Goal: Complete application form

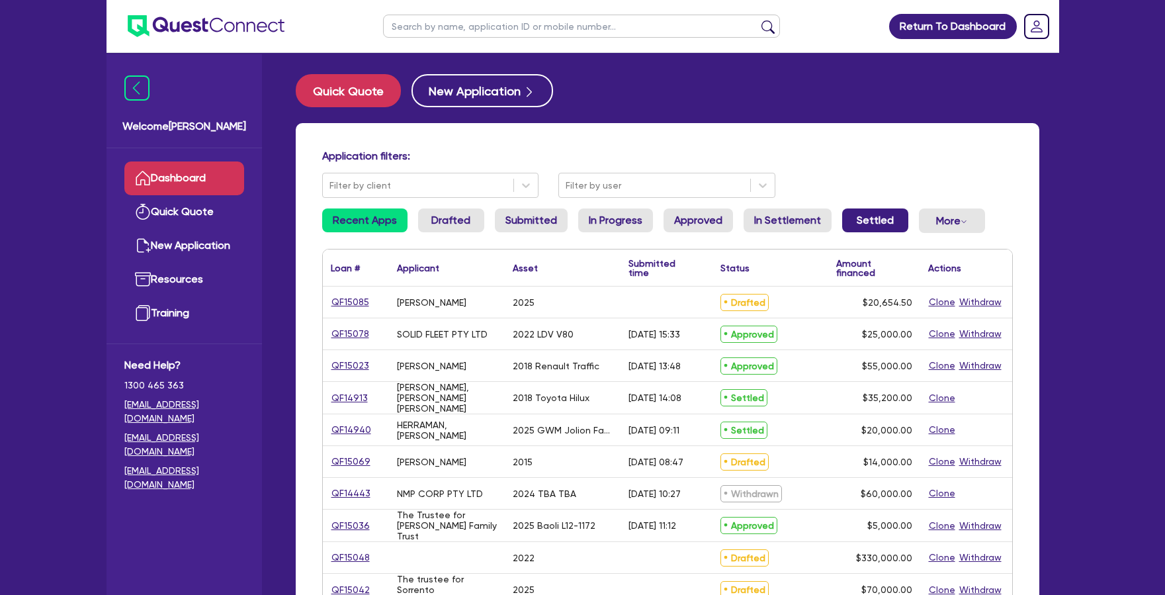
click at [872, 222] on link "Settled" at bounding box center [875, 220] width 66 height 24
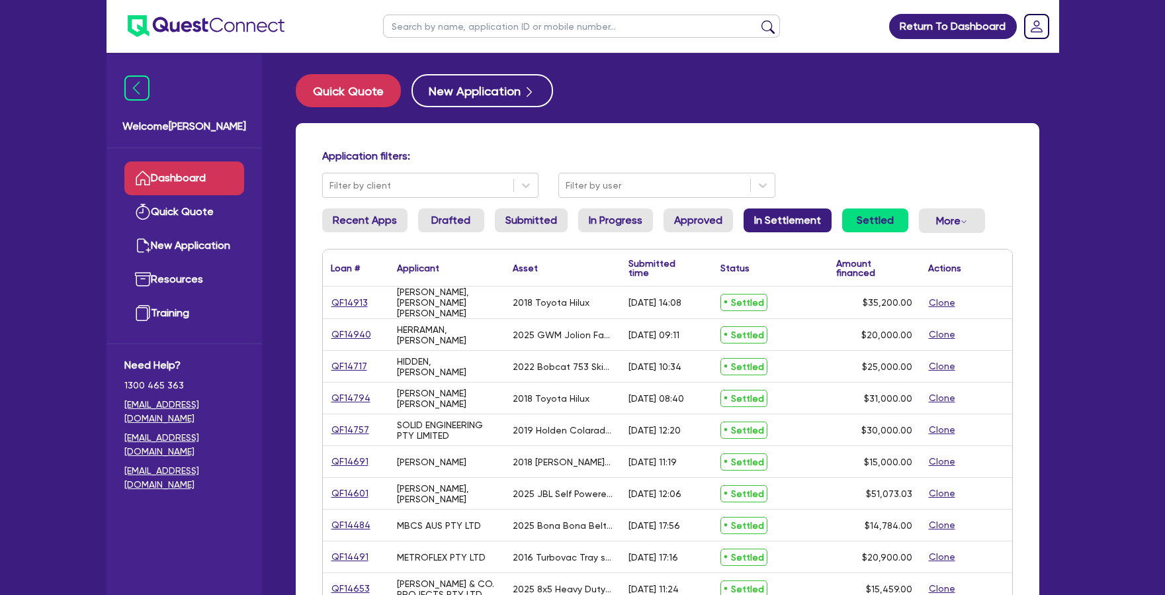
click at [786, 228] on link "In Settlement" at bounding box center [788, 220] width 88 height 24
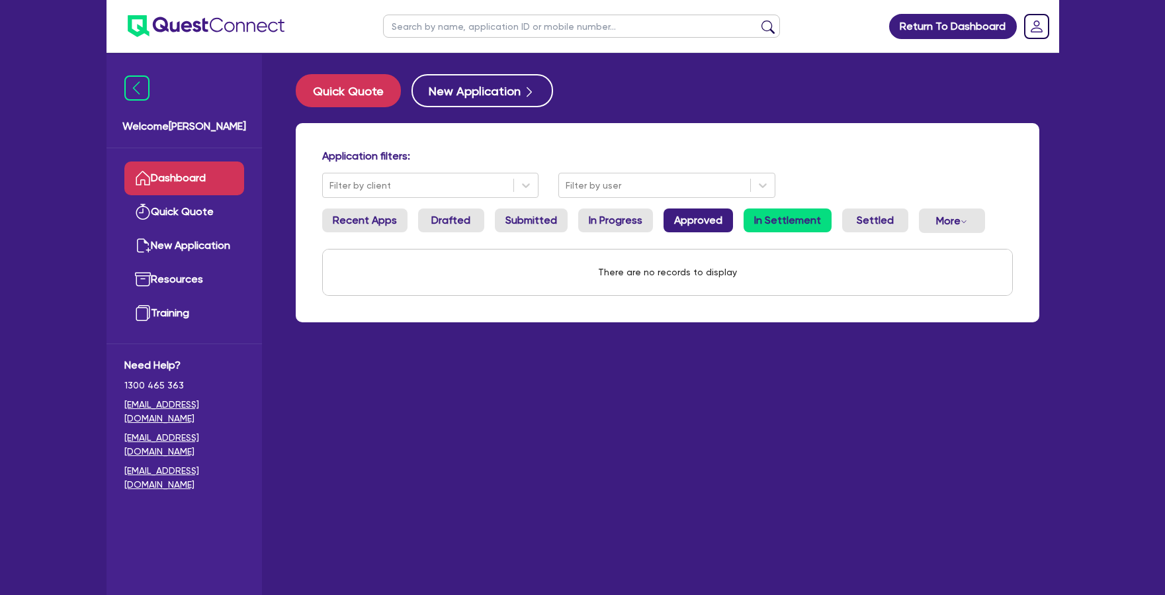
click at [663, 216] on link "Approved" at bounding box center [697, 220] width 69 height 24
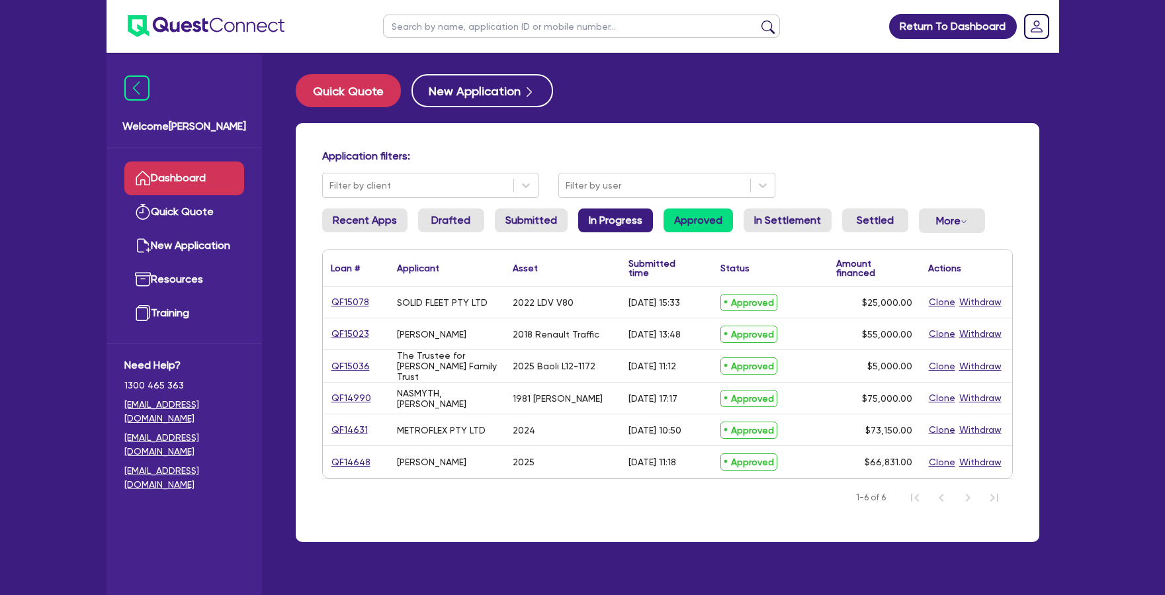
click at [609, 228] on link "In Progress" at bounding box center [615, 220] width 75 height 24
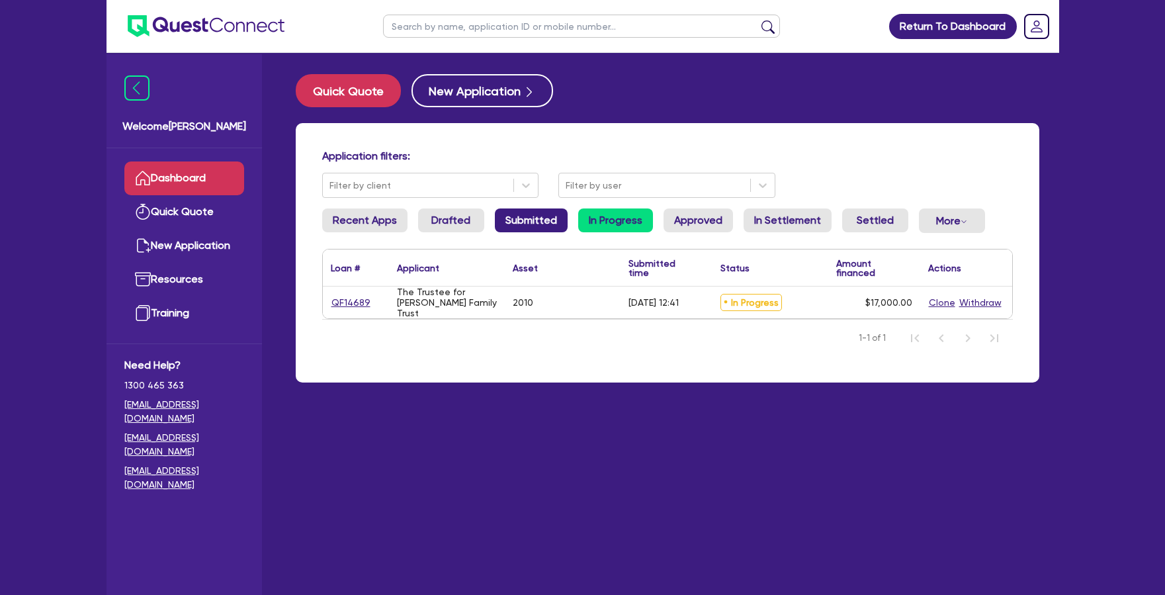
click at [520, 224] on link "Submitted" at bounding box center [531, 220] width 73 height 24
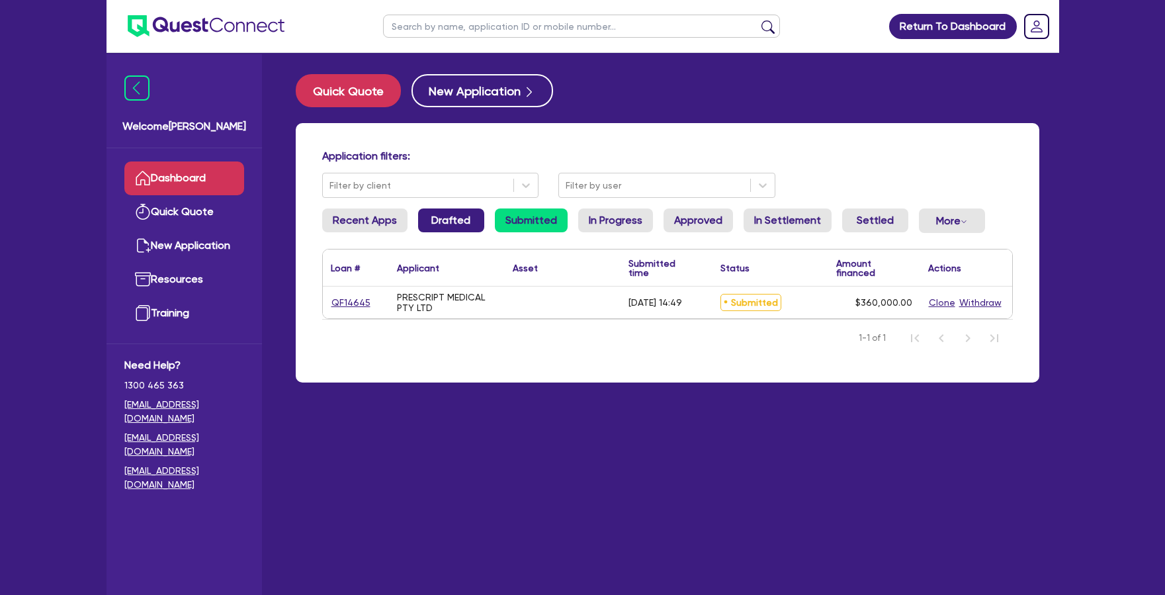
click at [447, 220] on link "Drafted" at bounding box center [451, 220] width 66 height 24
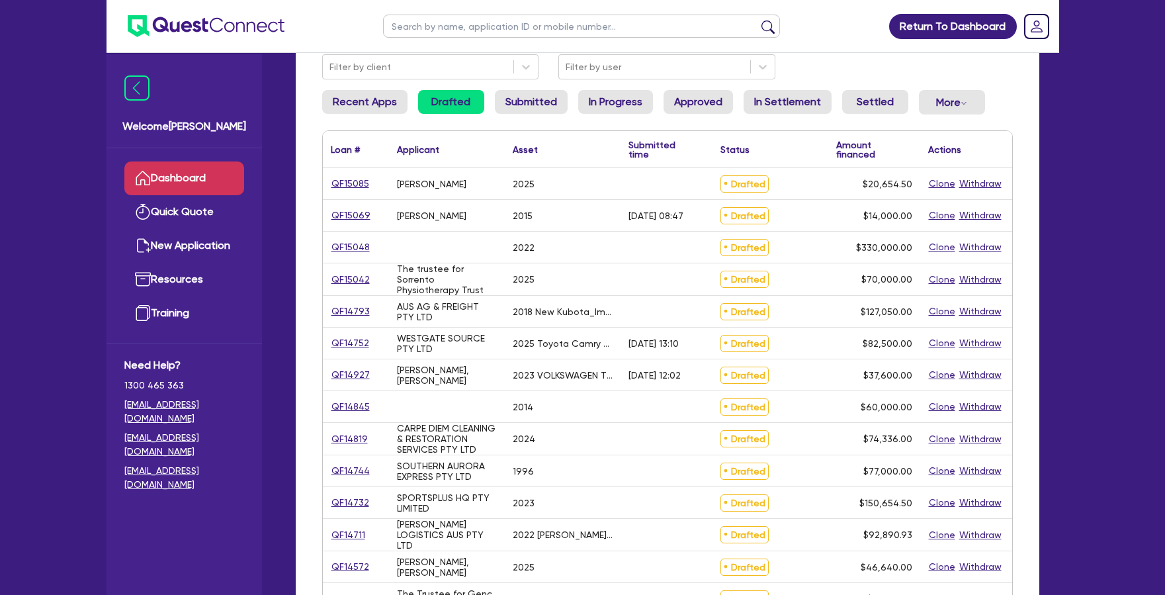
scroll to position [122, 0]
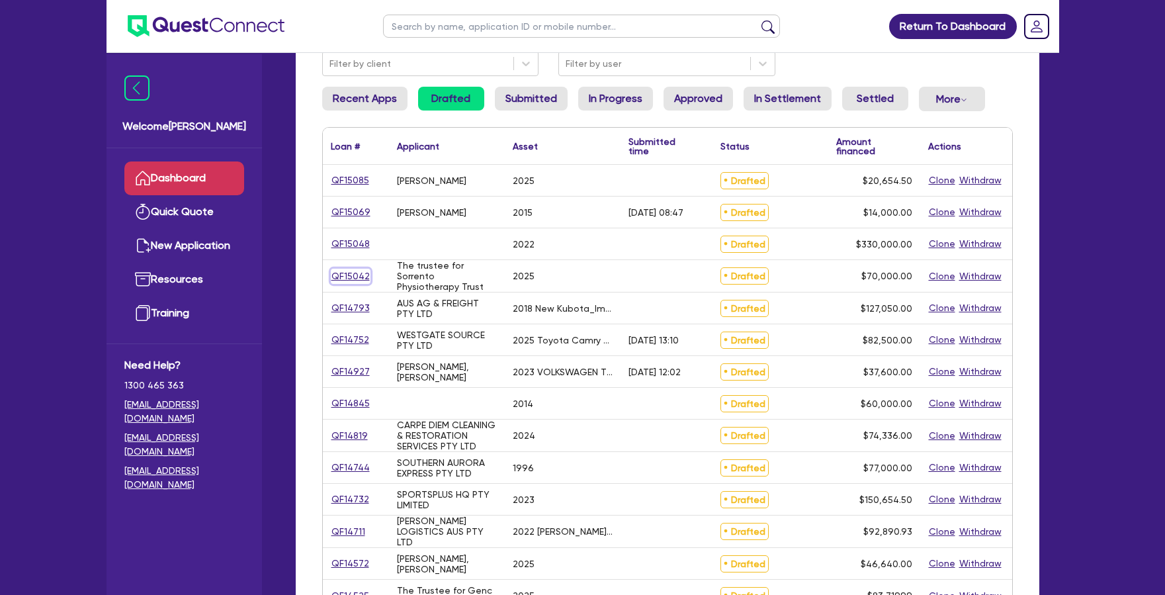
click at [342, 275] on link "QF15042" at bounding box center [351, 276] width 40 height 15
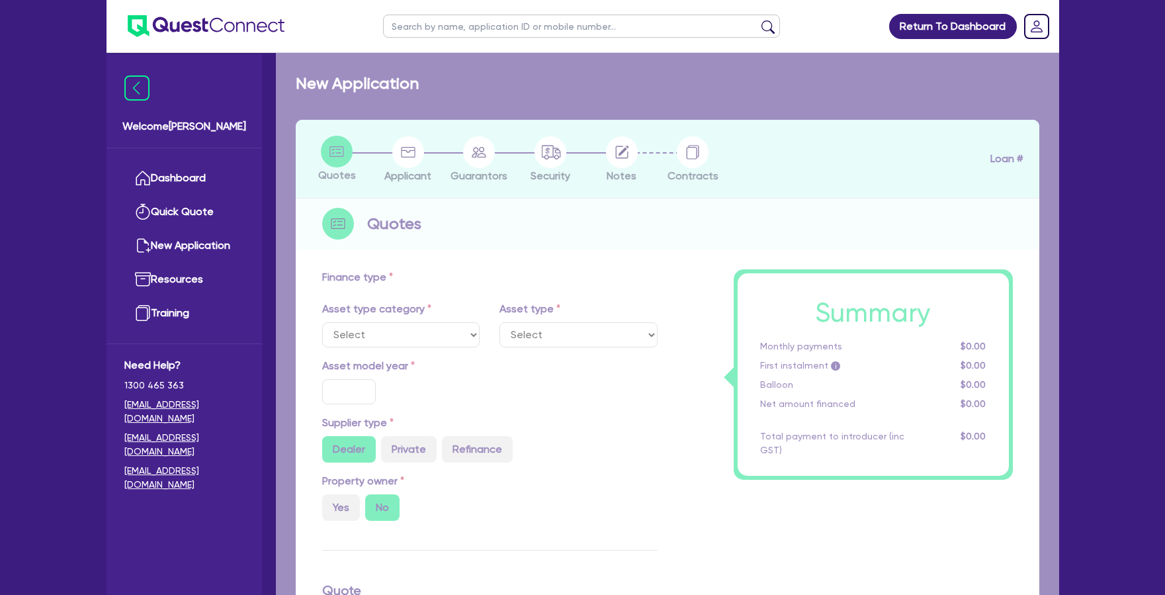
select select "TERTIARY_ASSETS"
type input "2025"
type input "70,000"
type input "2"
type input "1,400"
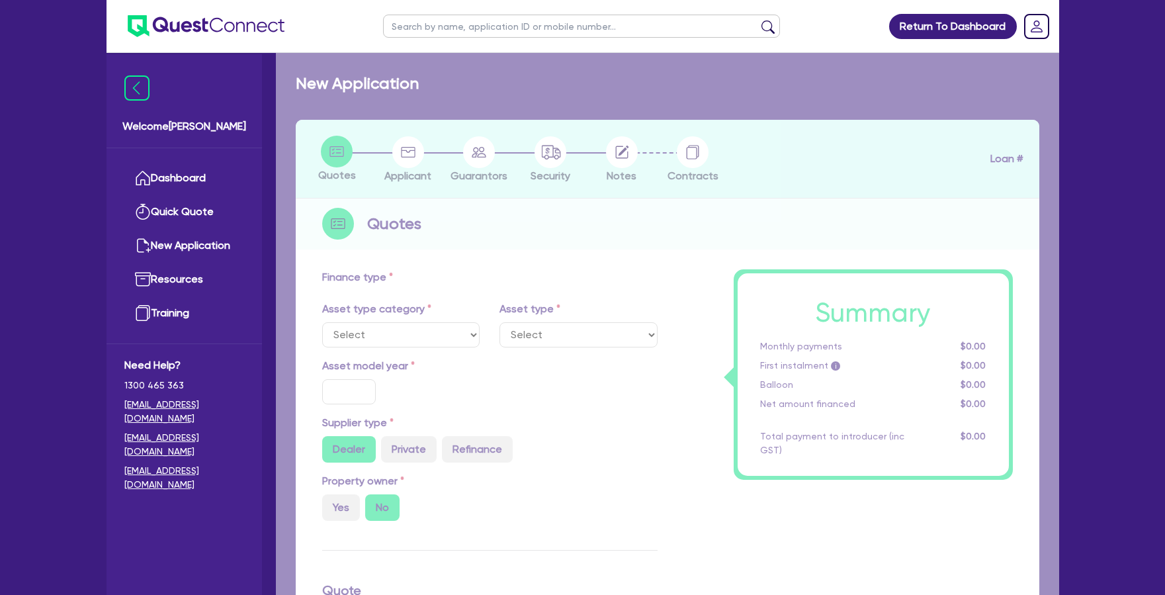
type input "17"
select select "OTHER_TERTIARY"
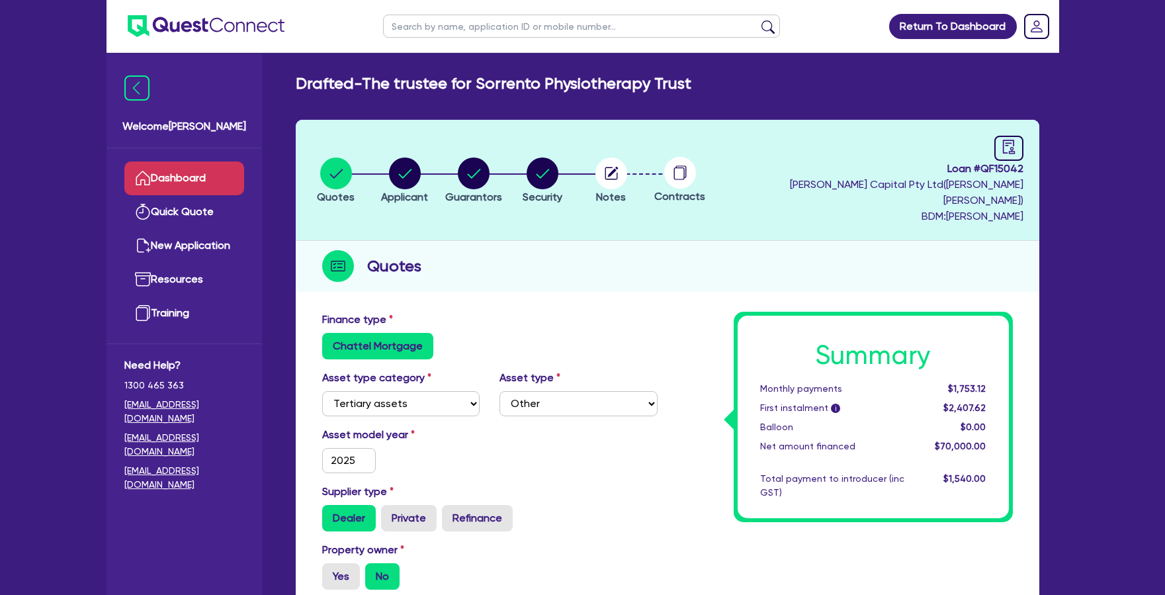
click at [227, 178] on link "Dashboard" at bounding box center [184, 178] width 120 height 34
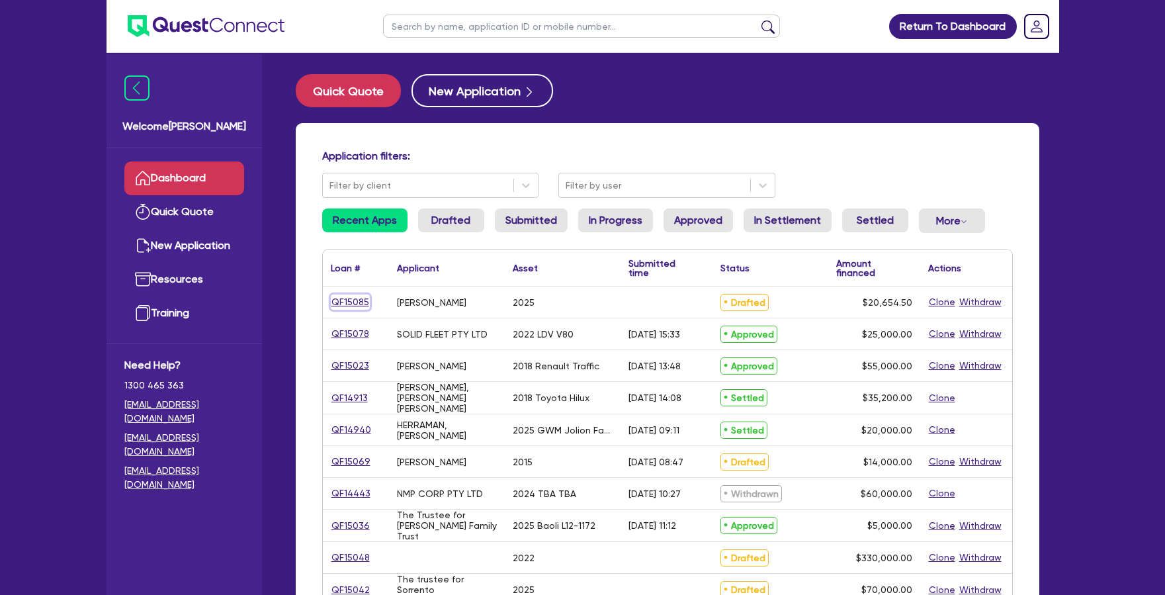
click at [359, 297] on link "QF15085" at bounding box center [350, 301] width 39 height 15
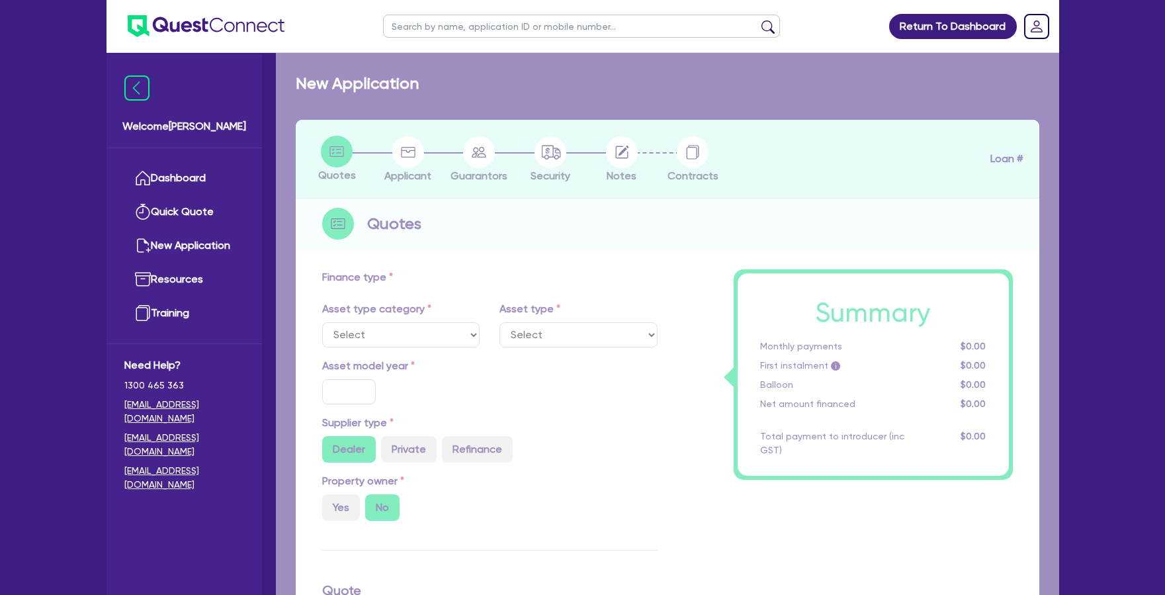
select select "CARS_AND_LIGHT_TRUCKS"
type input "2025"
type input "20,000"
type input "17"
select select "VANS_AND_UTES"
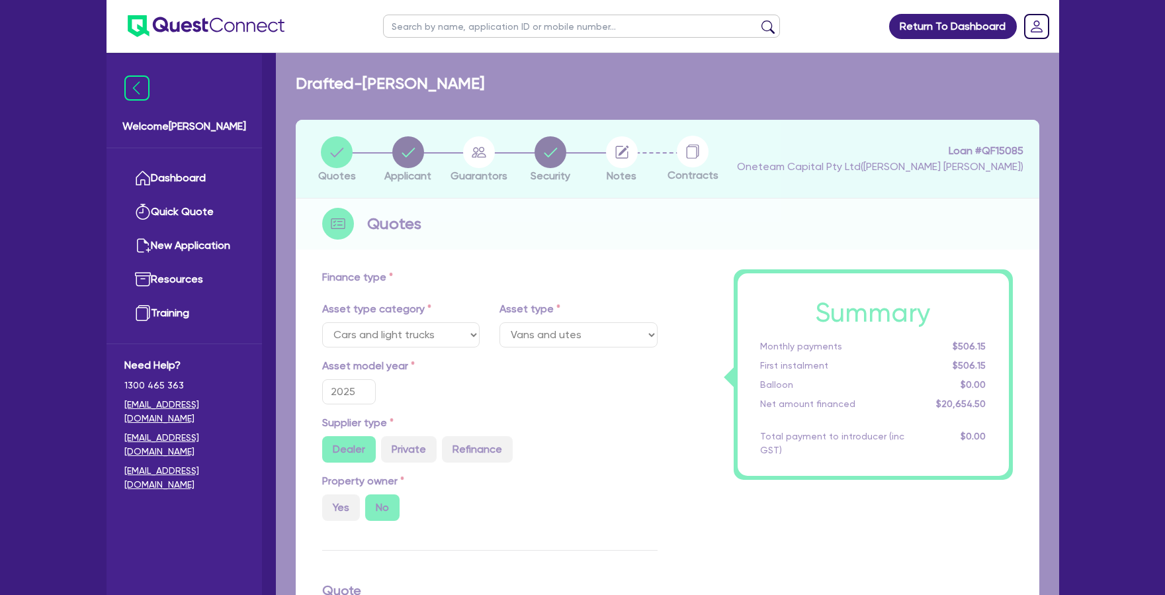
click at [618, 159] on div "Loading application..." at bounding box center [667, 595] width 783 height 1084
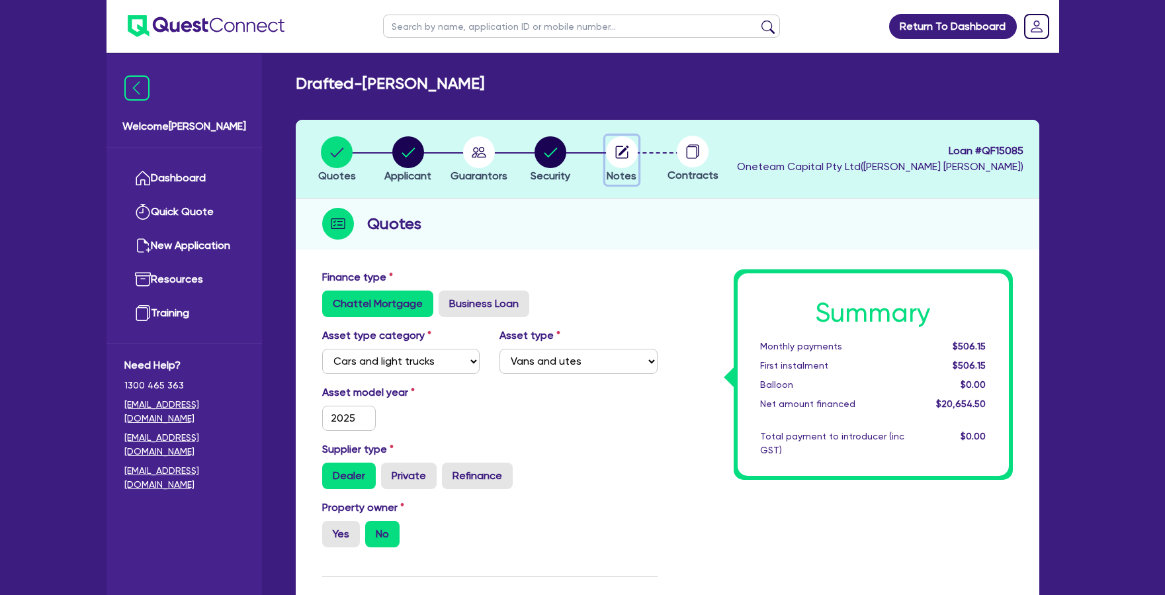
drag, startPoint x: 624, startPoint y: 155, endPoint x: 630, endPoint y: 194, distance: 39.5
click at [624, 154] on circle "button" at bounding box center [622, 152] width 32 height 32
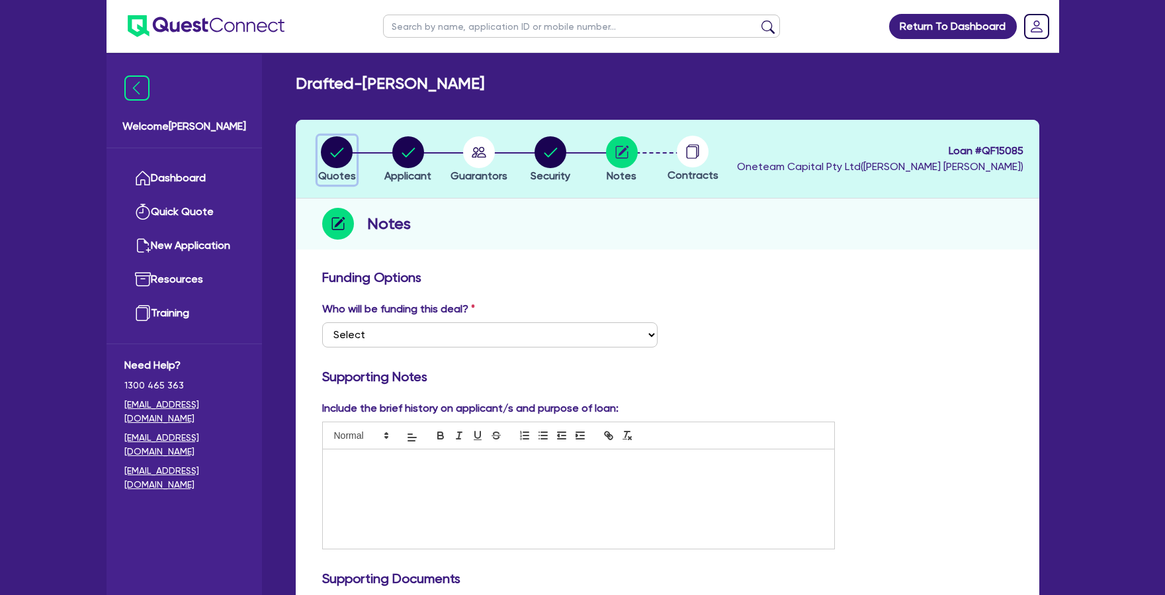
click at [337, 155] on circle "button" at bounding box center [337, 152] width 32 height 32
select select "CARS_AND_LIGHT_TRUCKS"
select select "VANS_AND_UTES"
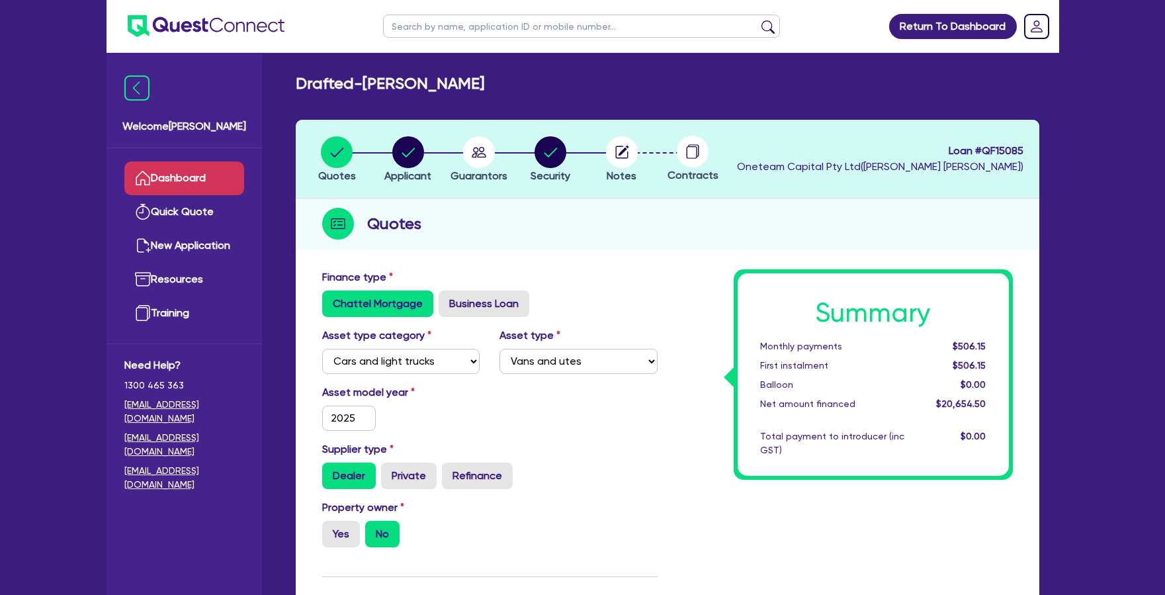
click at [225, 189] on link "Dashboard" at bounding box center [184, 178] width 120 height 34
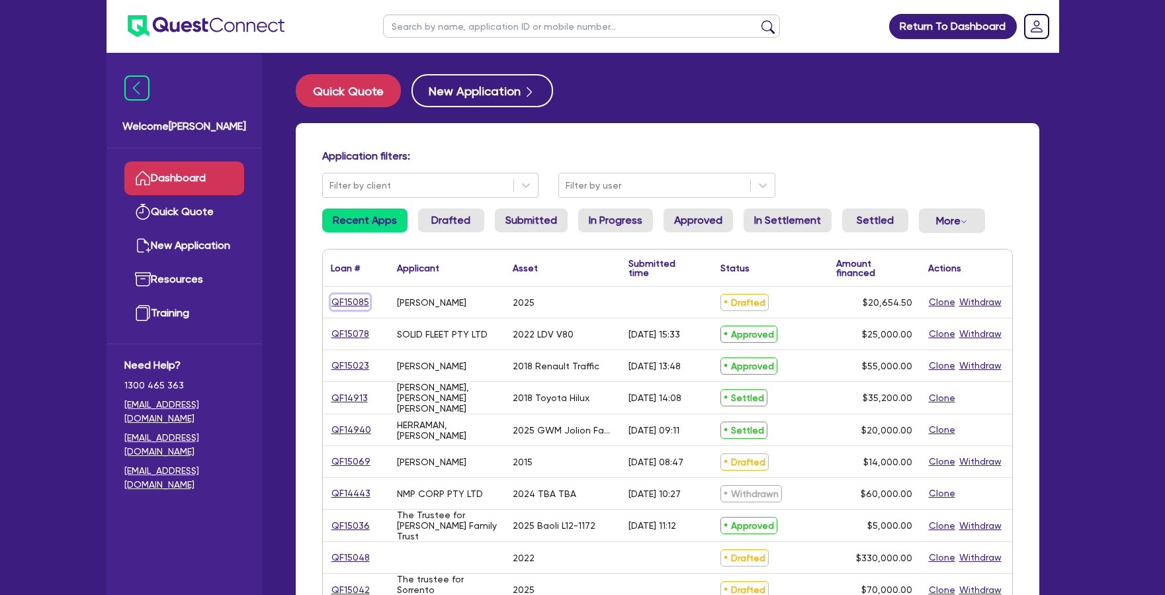
click at [359, 299] on link "QF15085" at bounding box center [350, 301] width 39 height 15
select select "CARS_AND_LIGHT_TRUCKS"
select select "VANS_AND_UTES"
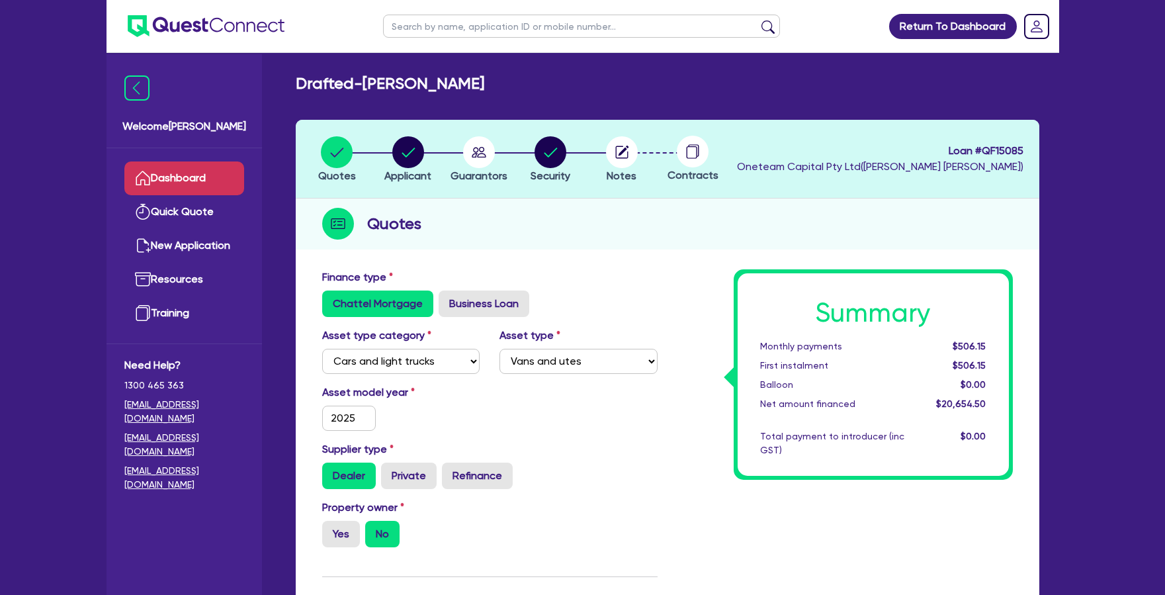
click at [222, 191] on link "Dashboard" at bounding box center [184, 178] width 120 height 34
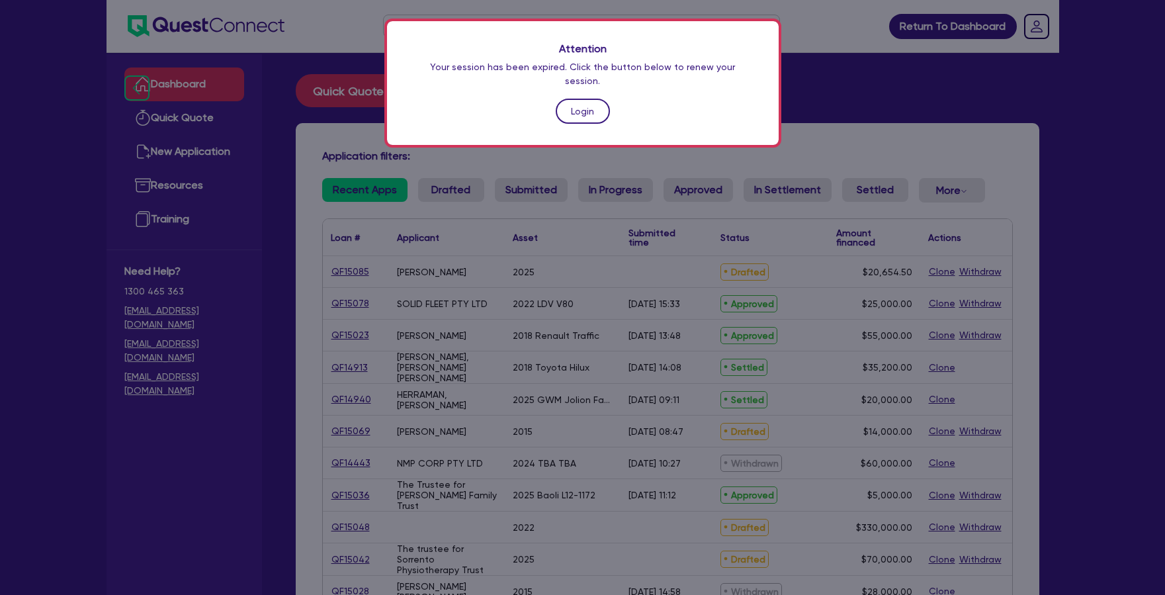
click at [577, 99] on link "Login" at bounding box center [583, 111] width 54 height 25
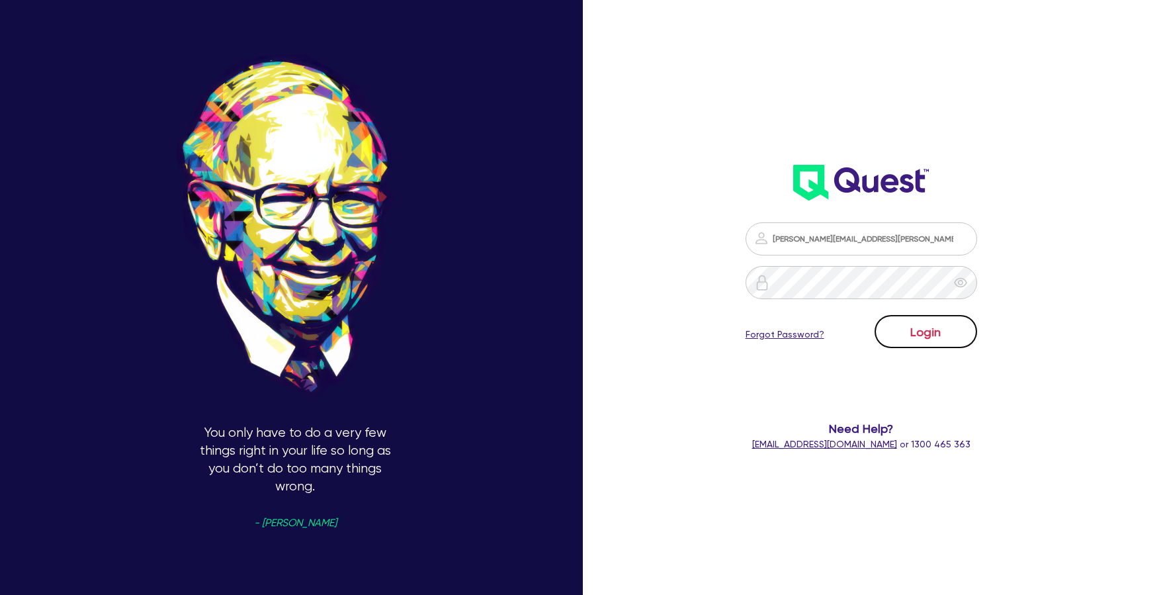
click at [926, 319] on button "Login" at bounding box center [925, 331] width 103 height 33
